Goal: Information Seeking & Learning: Learn about a topic

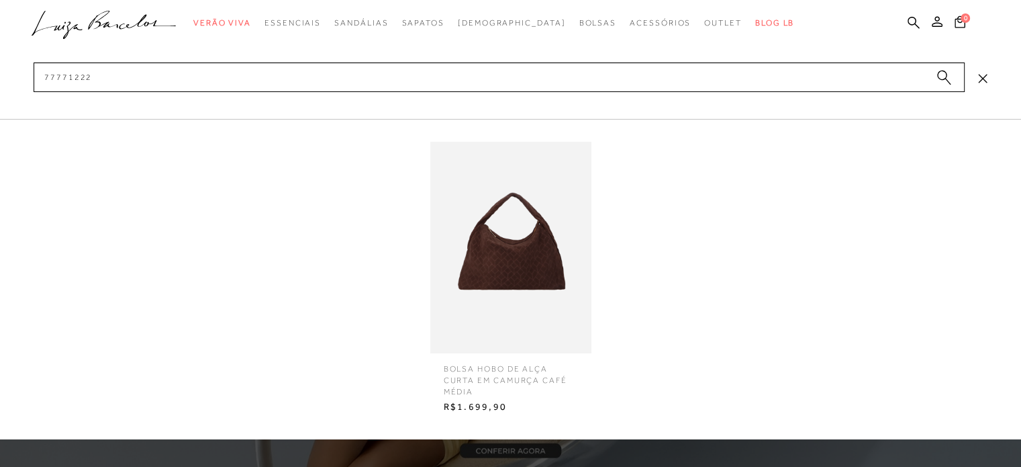
type input "77771222"
click at [489, 266] on img at bounding box center [510, 248] width 161 height 212
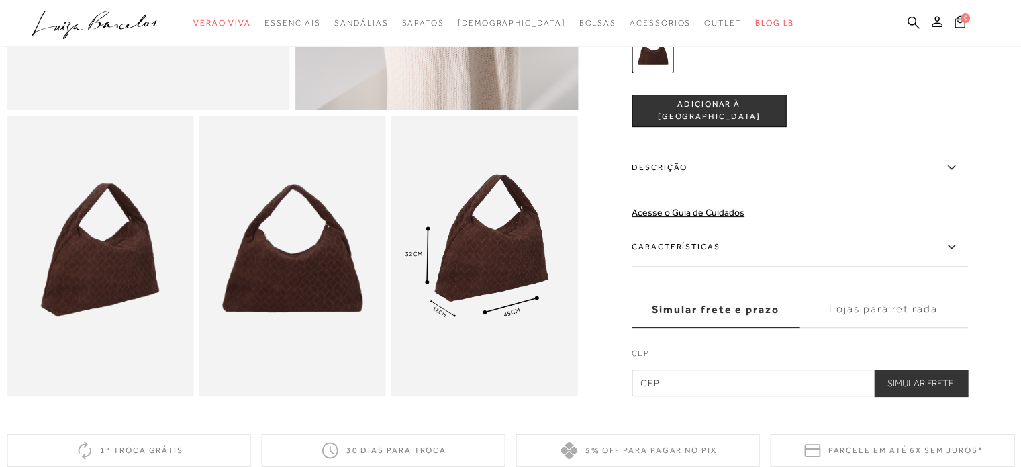
scroll to position [403, 0]
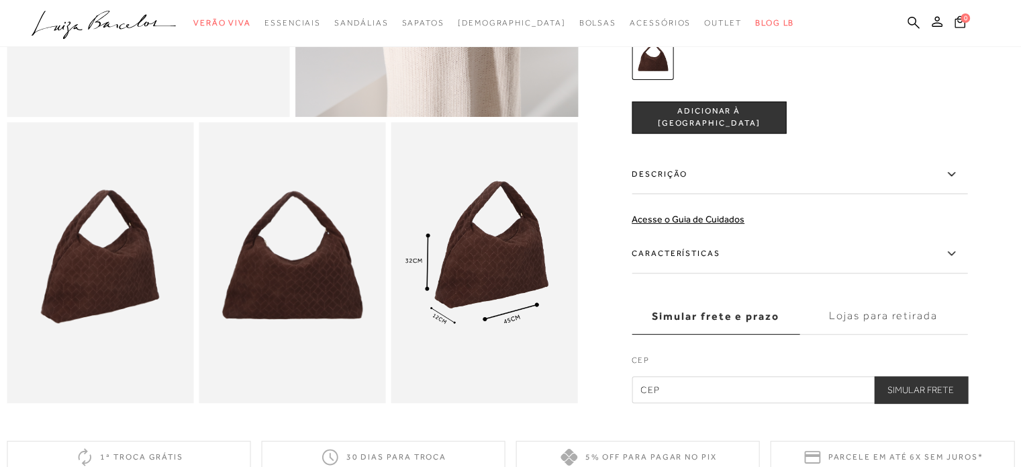
click at [782, 183] on label "Descrição" at bounding box center [800, 174] width 336 height 39
click at [0, 0] on input "Descrição" at bounding box center [0, 0] width 0 height 0
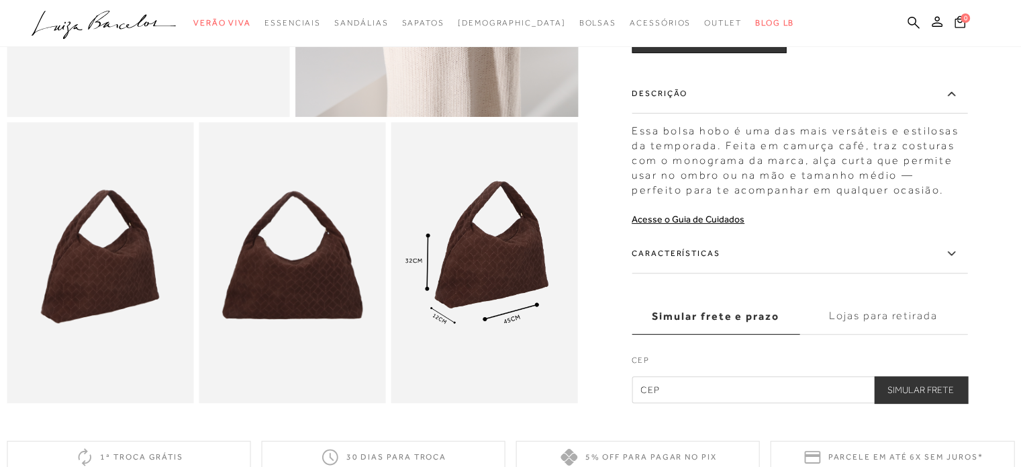
click at [778, 277] on div "Características MATERIAL: COURO COR: COFFEE NOME: BOLSA HOBO DE ALÇA CURTA EM C…" at bounding box center [800, 255] width 336 height 42
click at [774, 273] on label "Características" at bounding box center [800, 253] width 336 height 39
click at [0, 0] on input "Características" at bounding box center [0, 0] width 0 height 0
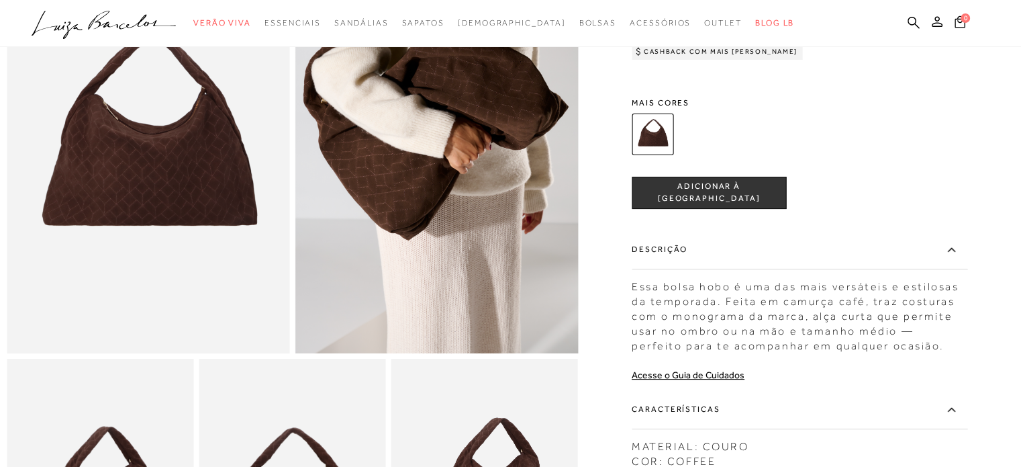
scroll to position [0, 0]
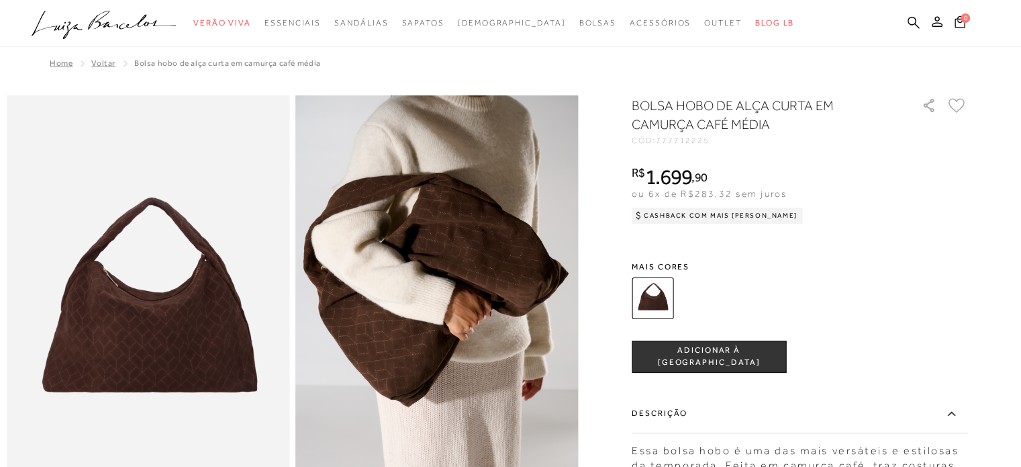
click at [118, 22] on icon ".a{fill-rule:evenodd;}" at bounding box center [104, 25] width 145 height 28
